Goal: Task Accomplishment & Management: Manage account settings

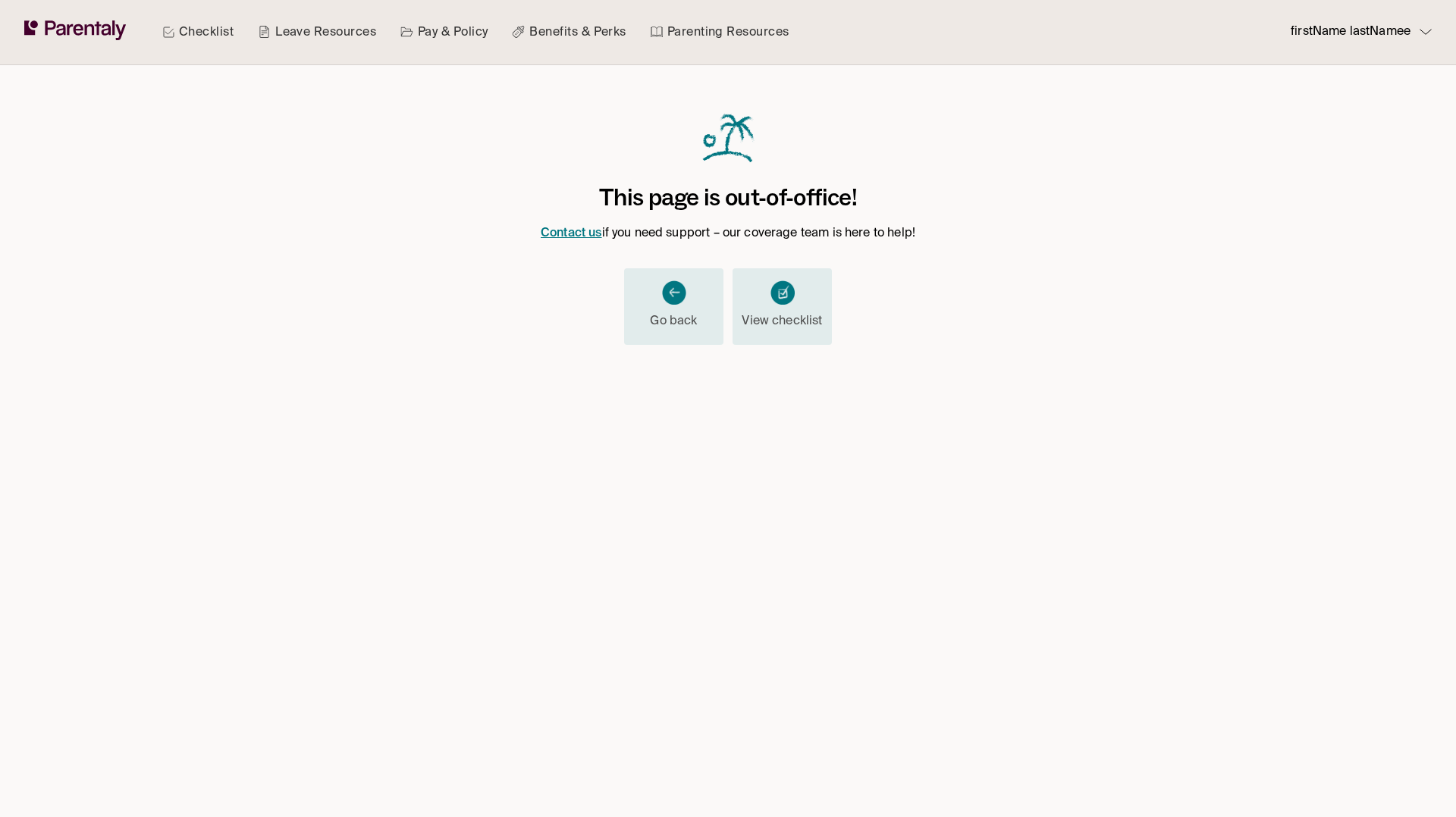
click at [1426, 28] on icon "button" at bounding box center [1425, 32] width 12 height 6
click at [1426, 28] on div at bounding box center [728, 408] width 1456 height 817
click at [1426, 36] on div "firstName lastNamee" at bounding box center [1361, 32] width 141 height 21
click at [1338, 135] on li "Log out" at bounding box center [1342, 128] width 129 height 25
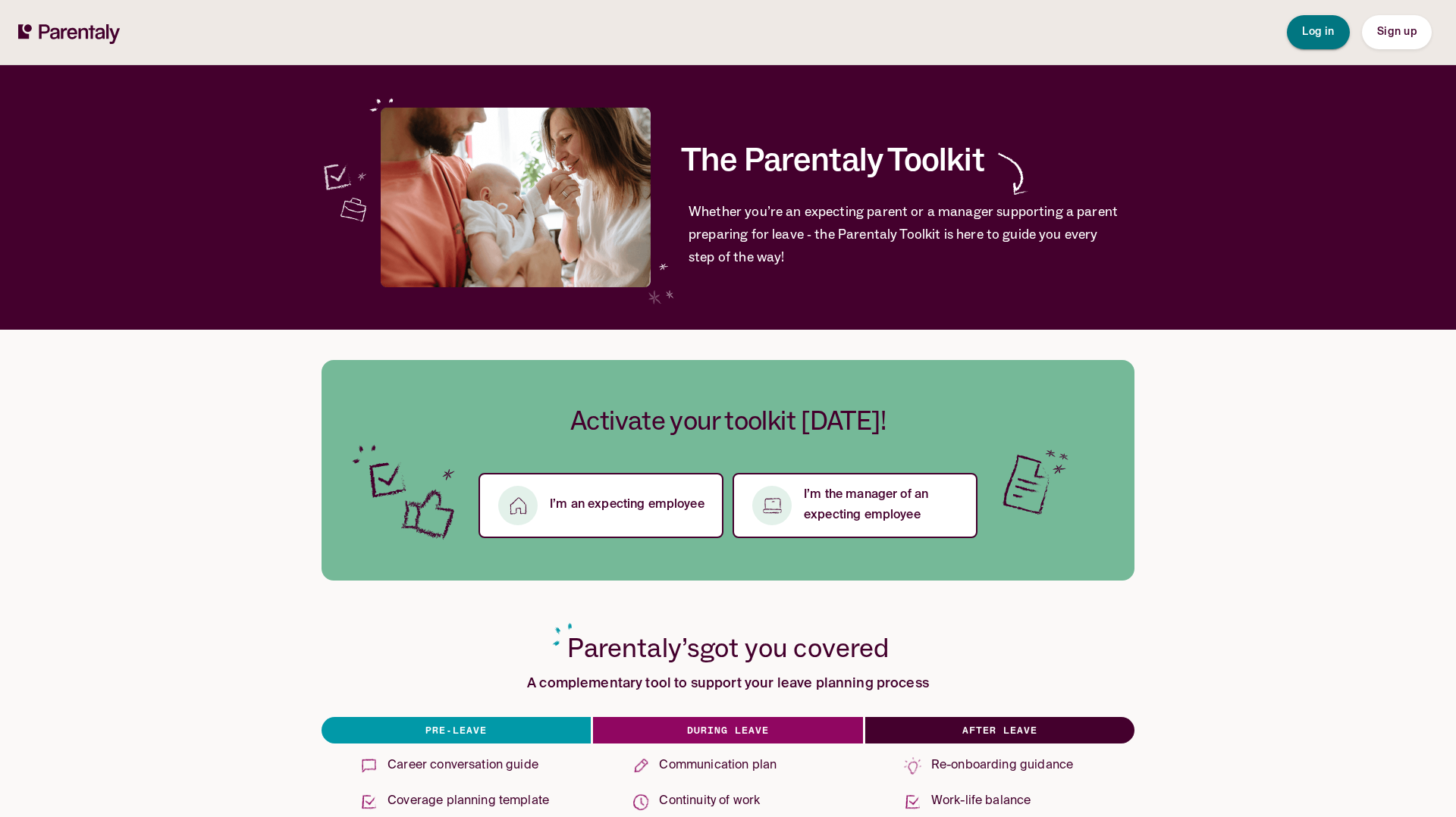
click at [1322, 32] on span "Log in" at bounding box center [1318, 32] width 32 height 11
click at [1325, 36] on span "Log in" at bounding box center [1318, 32] width 32 height 11
click at [1321, 22] on button "Log in" at bounding box center [1318, 32] width 63 height 34
